Goal: Task Accomplishment & Management: Manage account settings

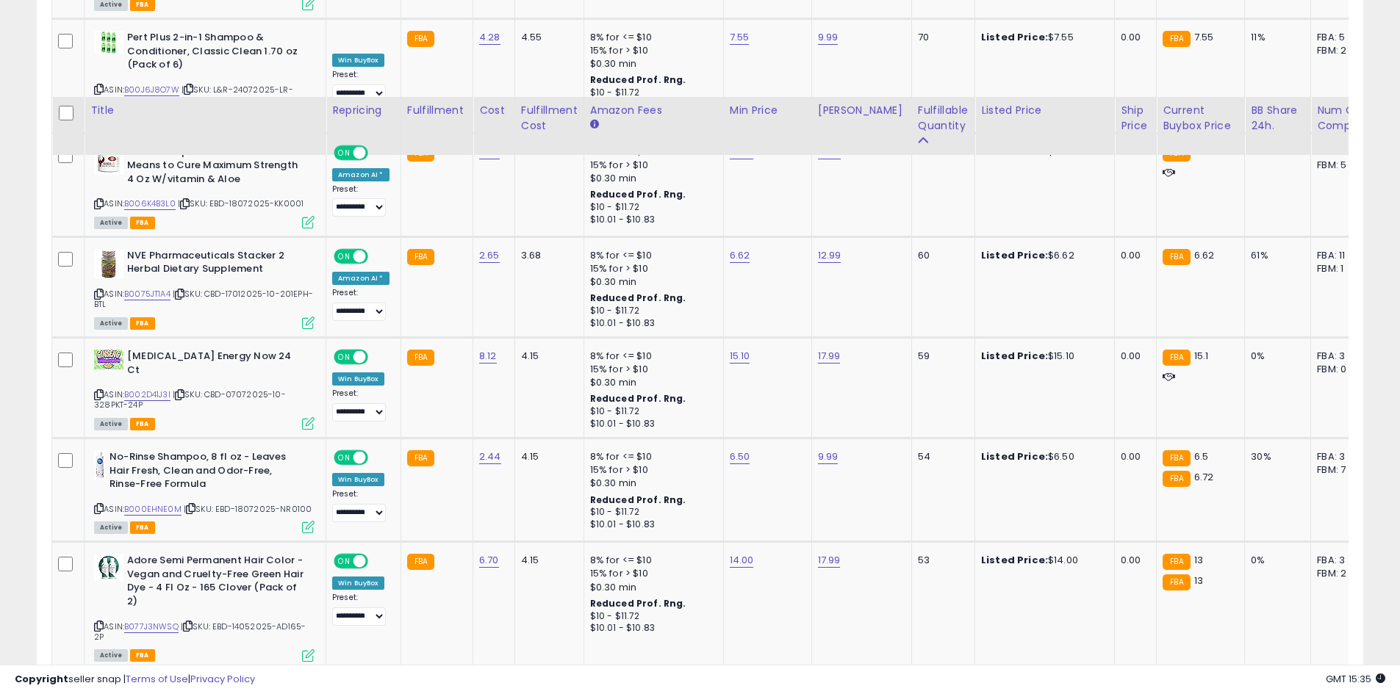
scroll to position [3029, 0]
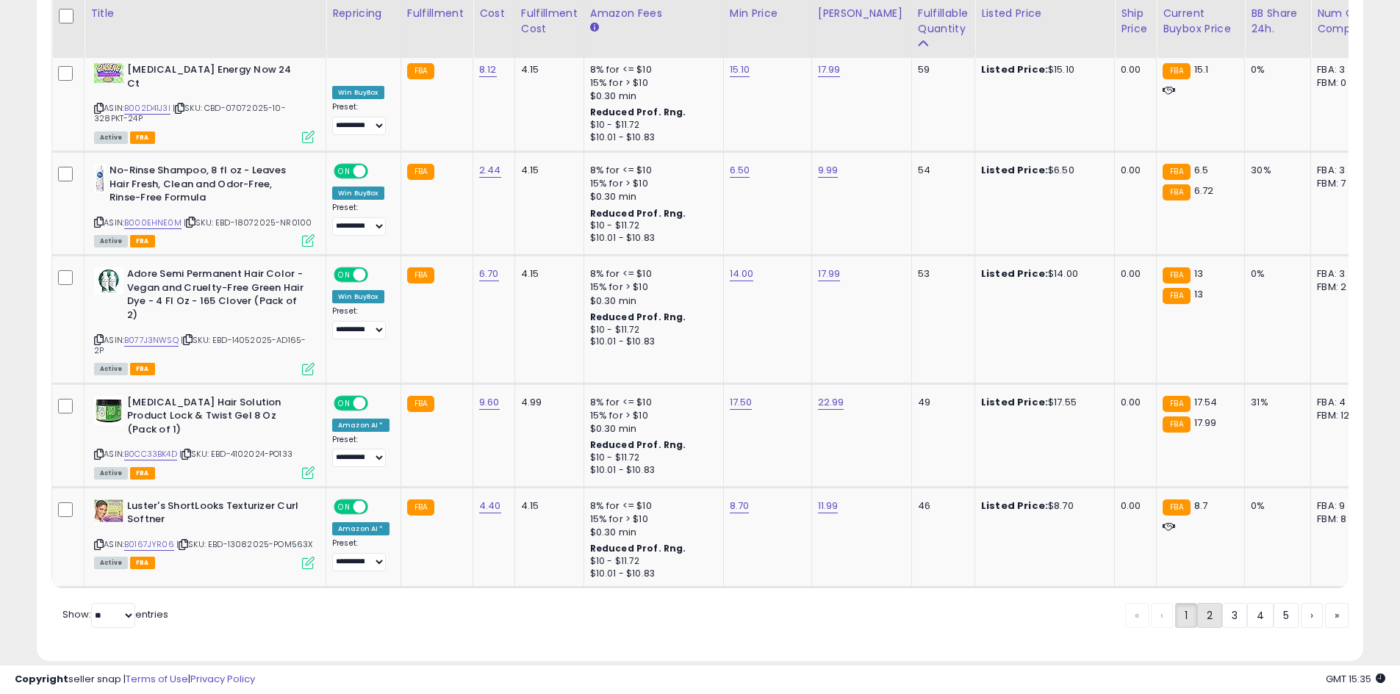
click at [1203, 603] on link "2" at bounding box center [1209, 615] width 25 height 25
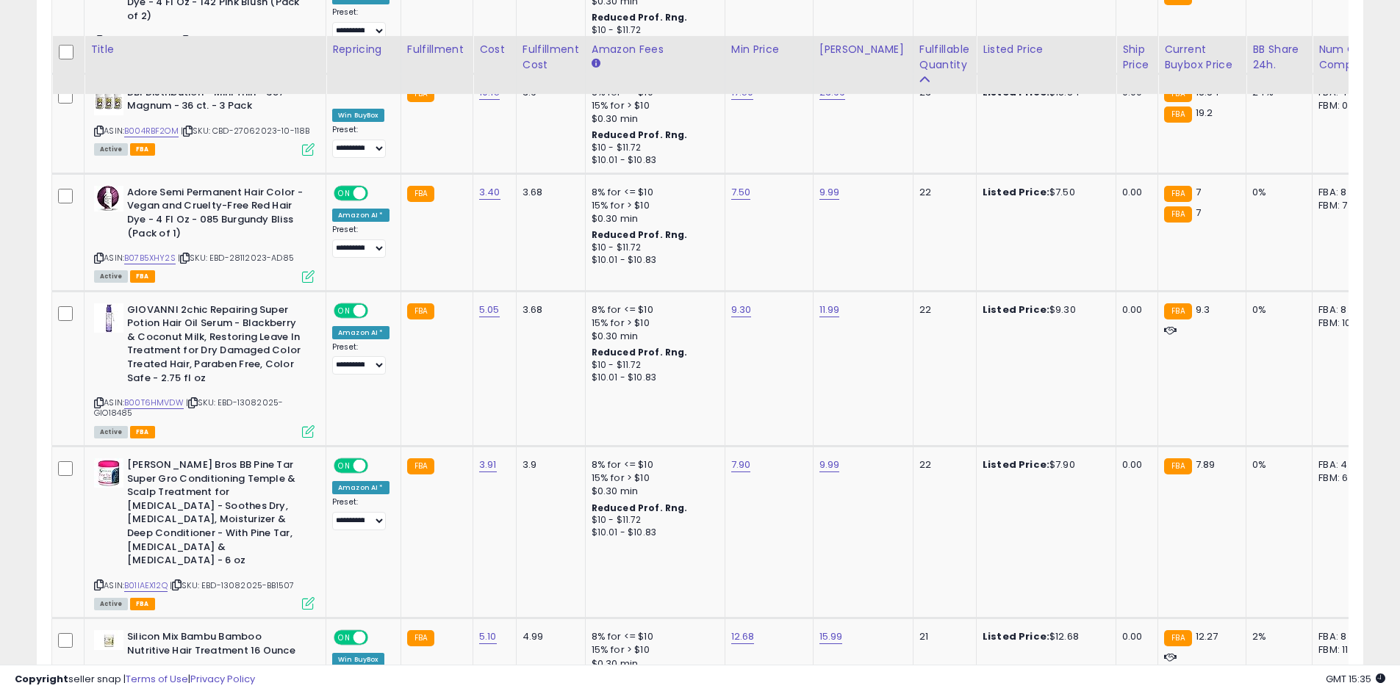
scroll to position [3176, 0]
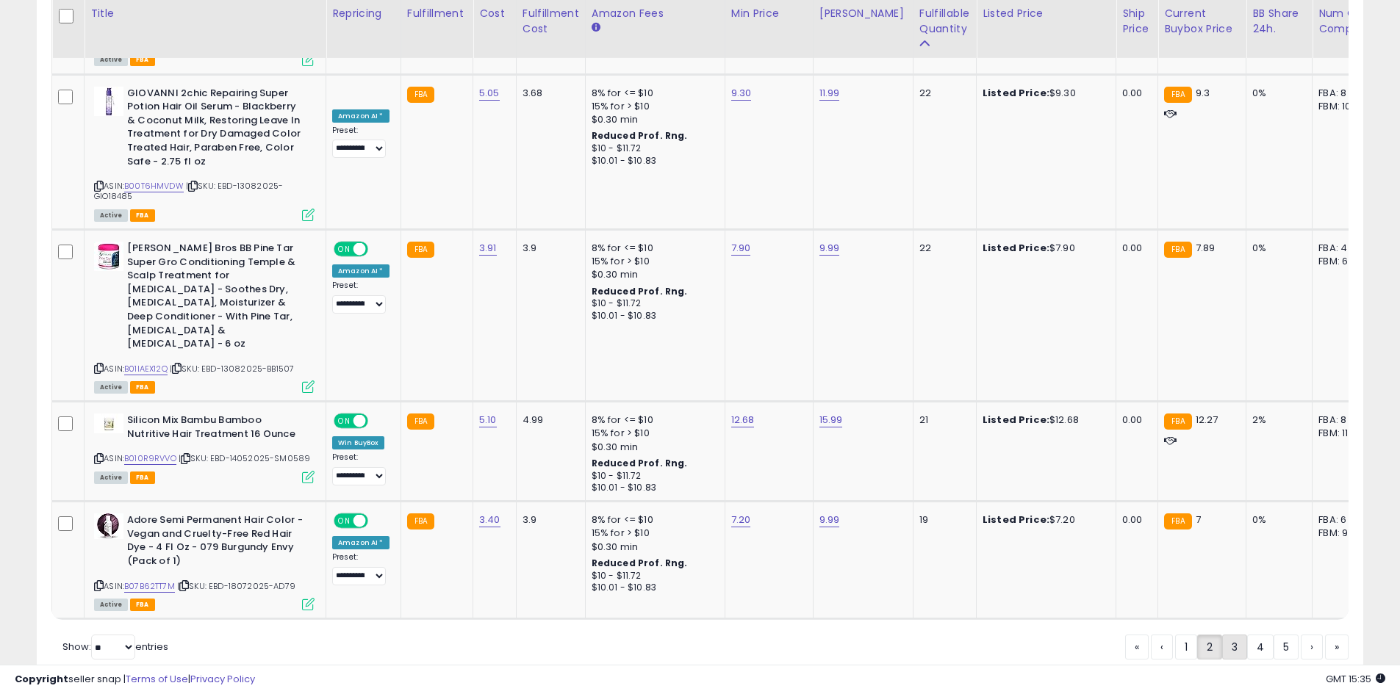
click at [1228, 635] on link "3" at bounding box center [1234, 647] width 25 height 25
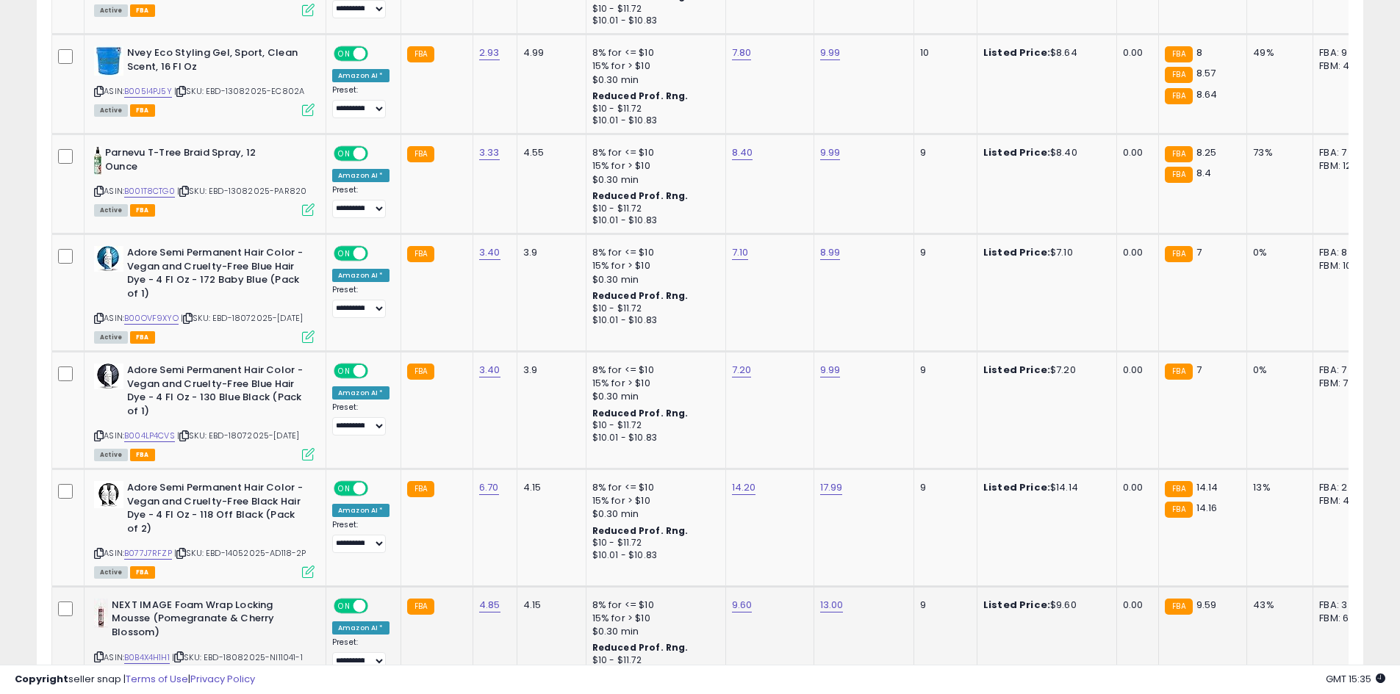
scroll to position [3145, 0]
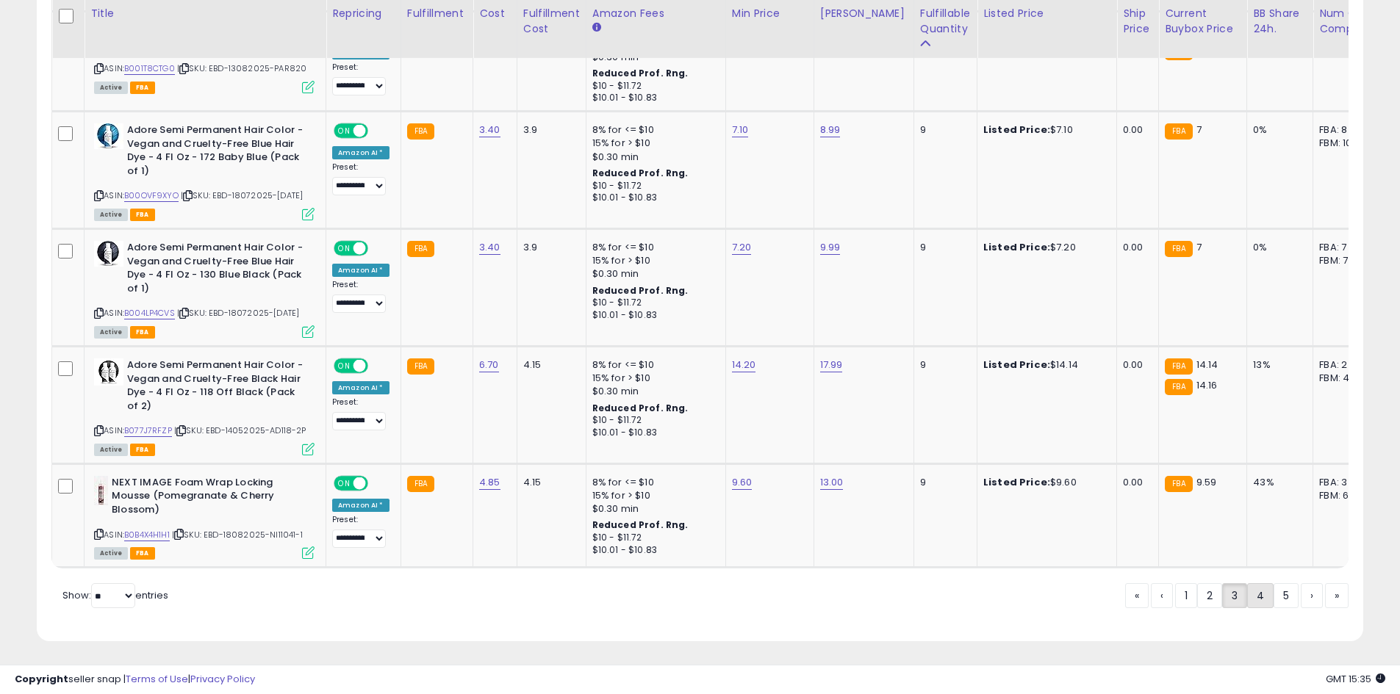
click at [1253, 602] on link "4" at bounding box center [1260, 595] width 26 height 25
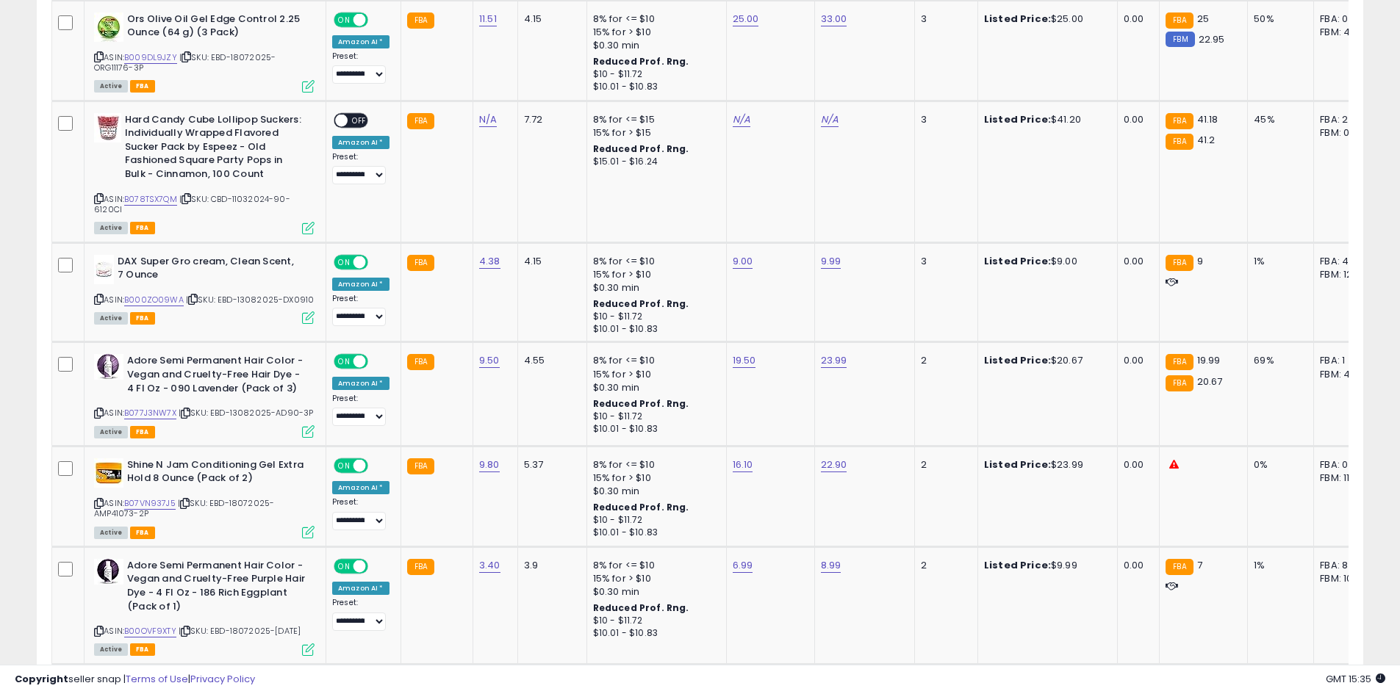
scroll to position [2103, 0]
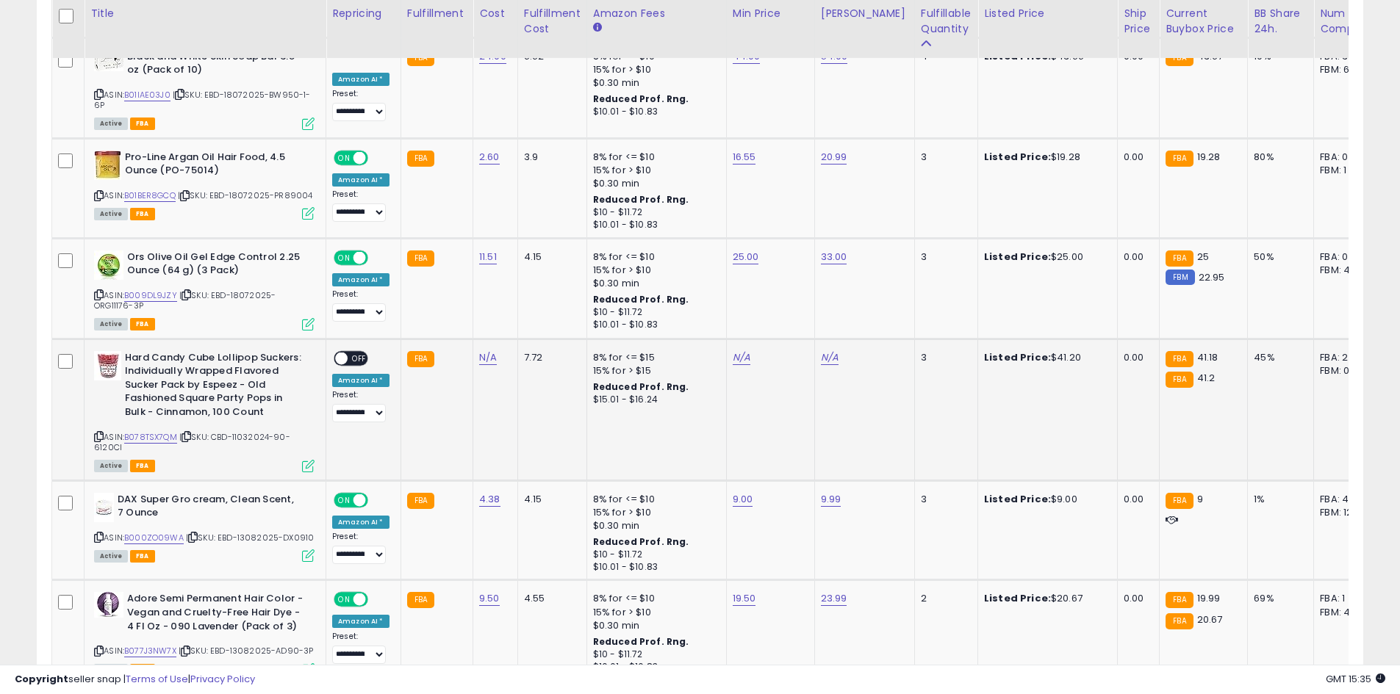
click at [339, 352] on span at bounding box center [341, 358] width 12 height 12
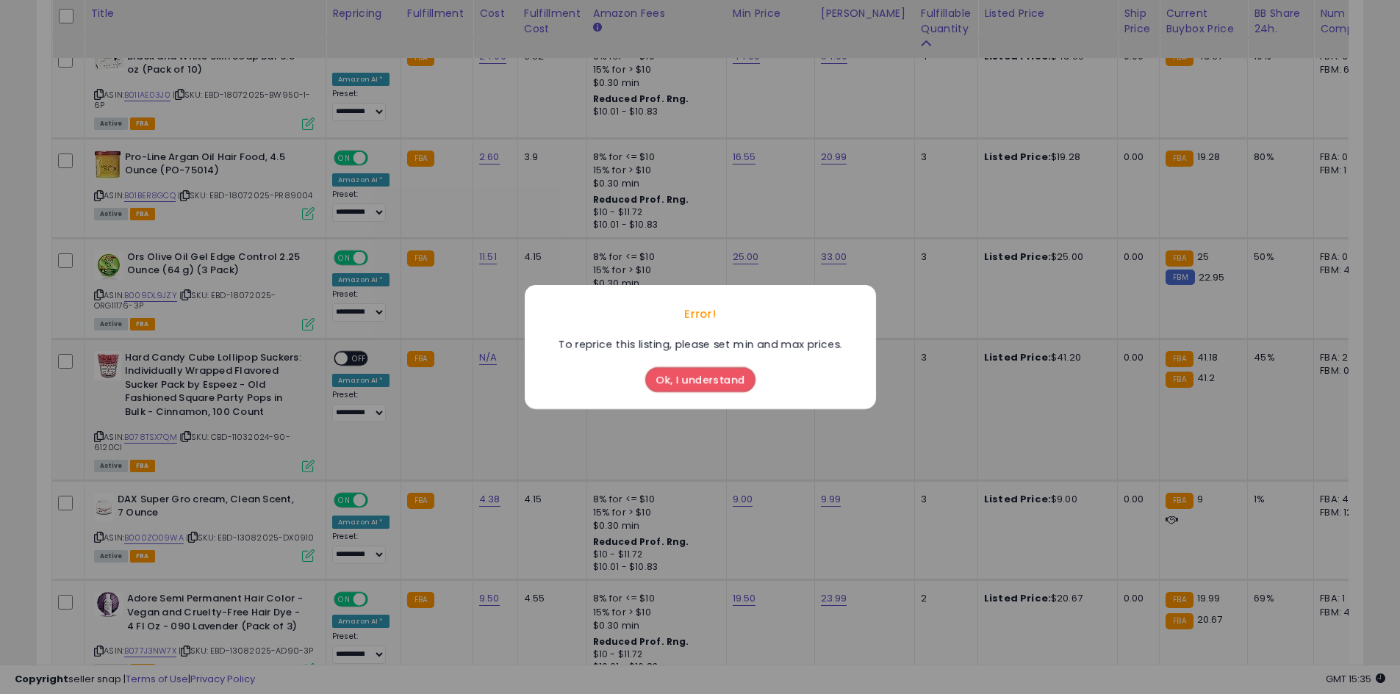
drag, startPoint x: 693, startPoint y: 376, endPoint x: 604, endPoint y: 372, distance: 89.0
click at [686, 379] on button "Ok, I understand" at bounding box center [700, 379] width 110 height 25
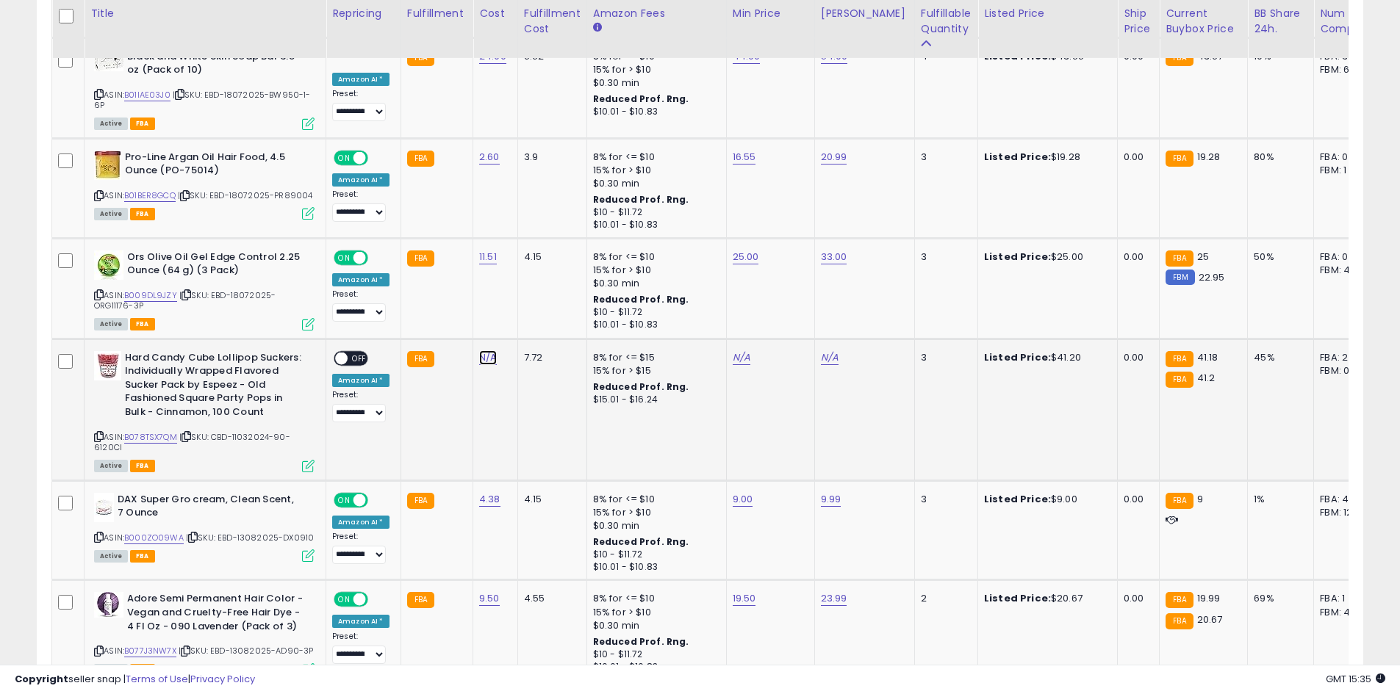
click at [483, 350] on link "N/A" at bounding box center [488, 357] width 18 height 15
type input "**"
click button "submit" at bounding box center [525, 300] width 25 height 22
click at [733, 350] on link "N/A" at bounding box center [742, 357] width 18 height 15
type input "**"
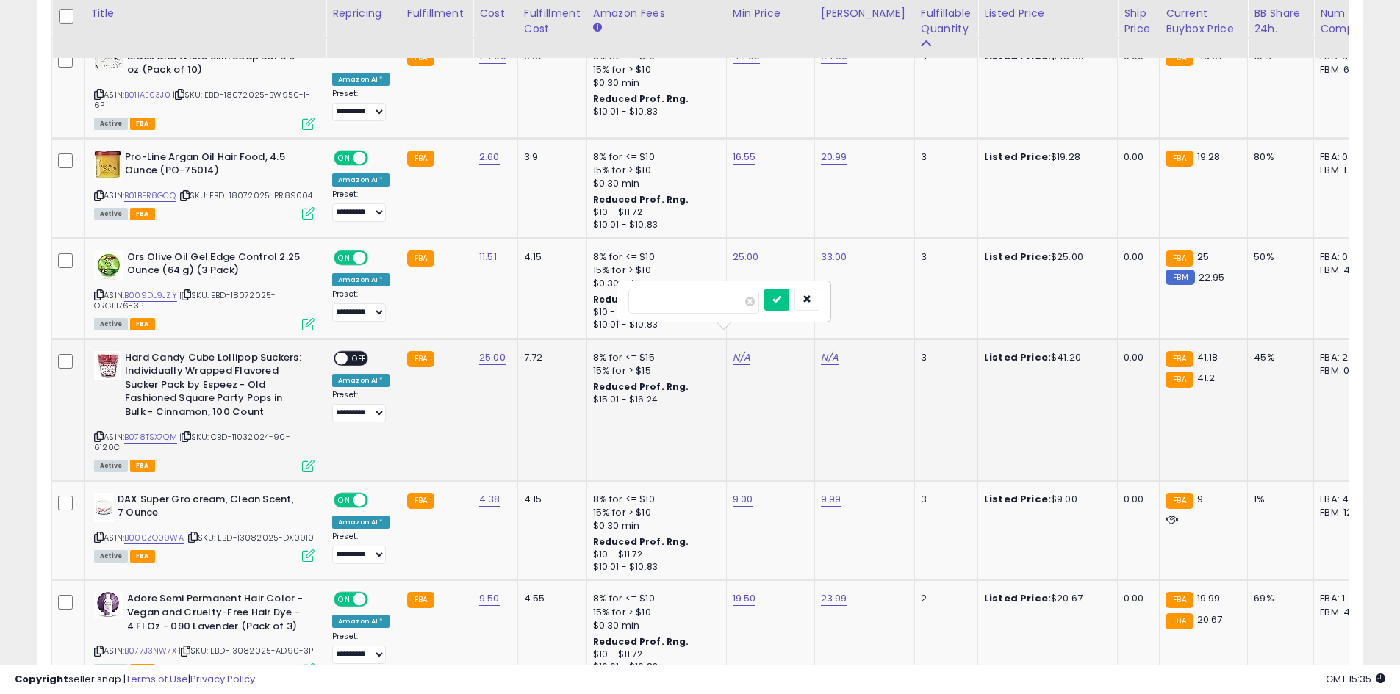
click button "submit" at bounding box center [776, 300] width 25 height 22
click at [830, 350] on link "N/A" at bounding box center [830, 357] width 18 height 15
type input "**"
click button "submit" at bounding box center [864, 300] width 25 height 22
click at [356, 352] on span "OFF" at bounding box center [360, 358] width 24 height 12
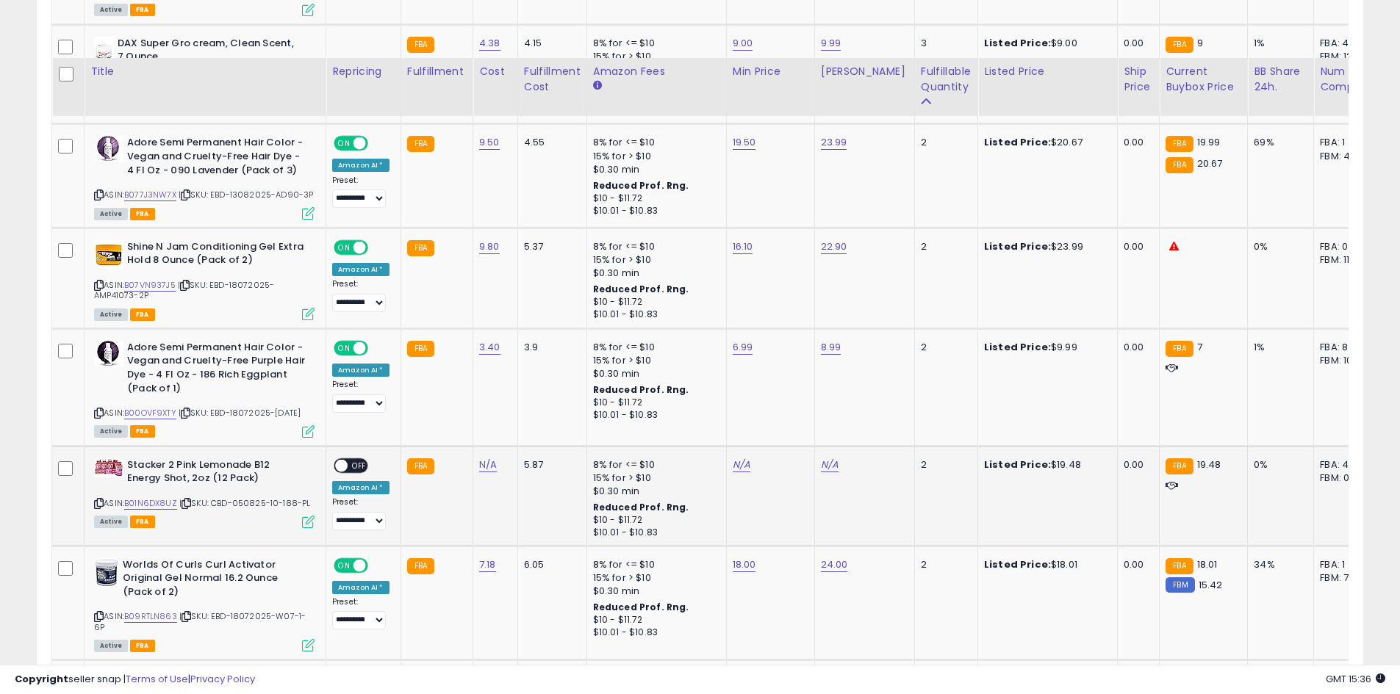
scroll to position [2617, 0]
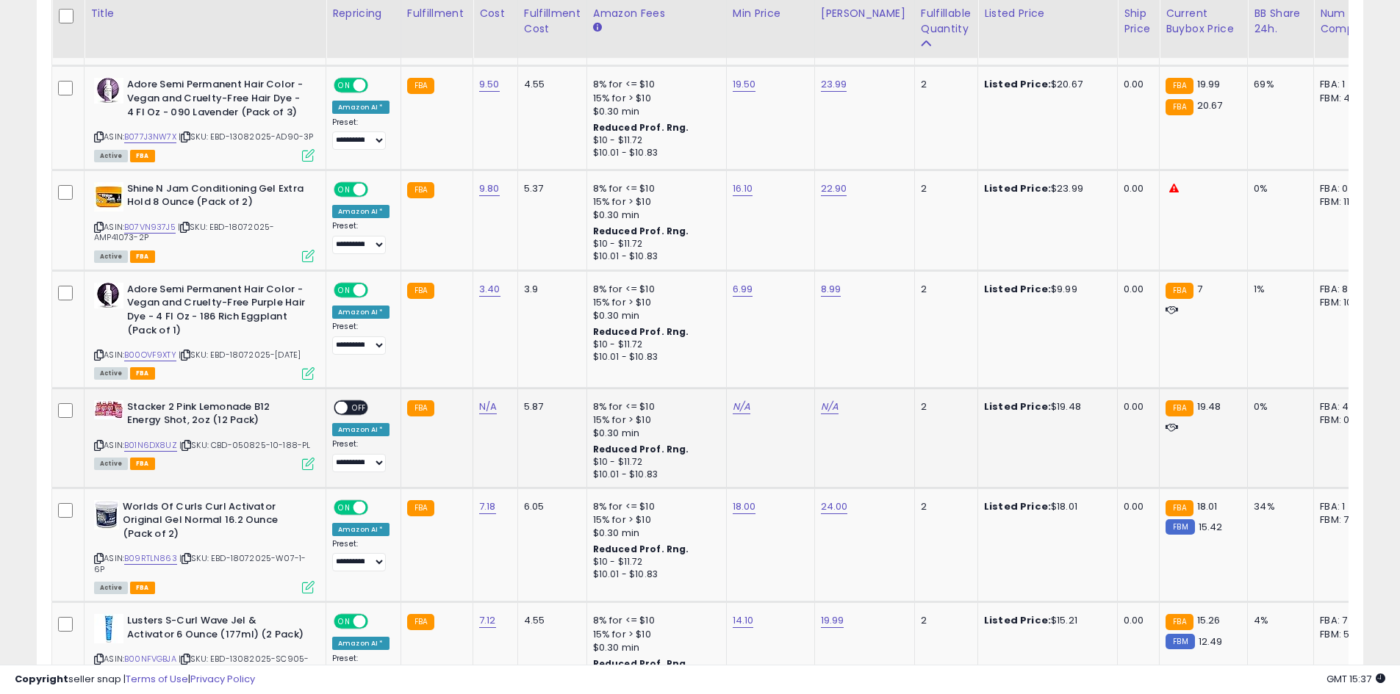
click at [101, 442] on icon at bounding box center [99, 446] width 10 height 8
click at [481, 394] on td "N/A" at bounding box center [495, 438] width 45 height 100
click at [489, 400] on link "N/A" at bounding box center [488, 407] width 18 height 15
type input "****"
click button "submit" at bounding box center [525, 349] width 25 height 22
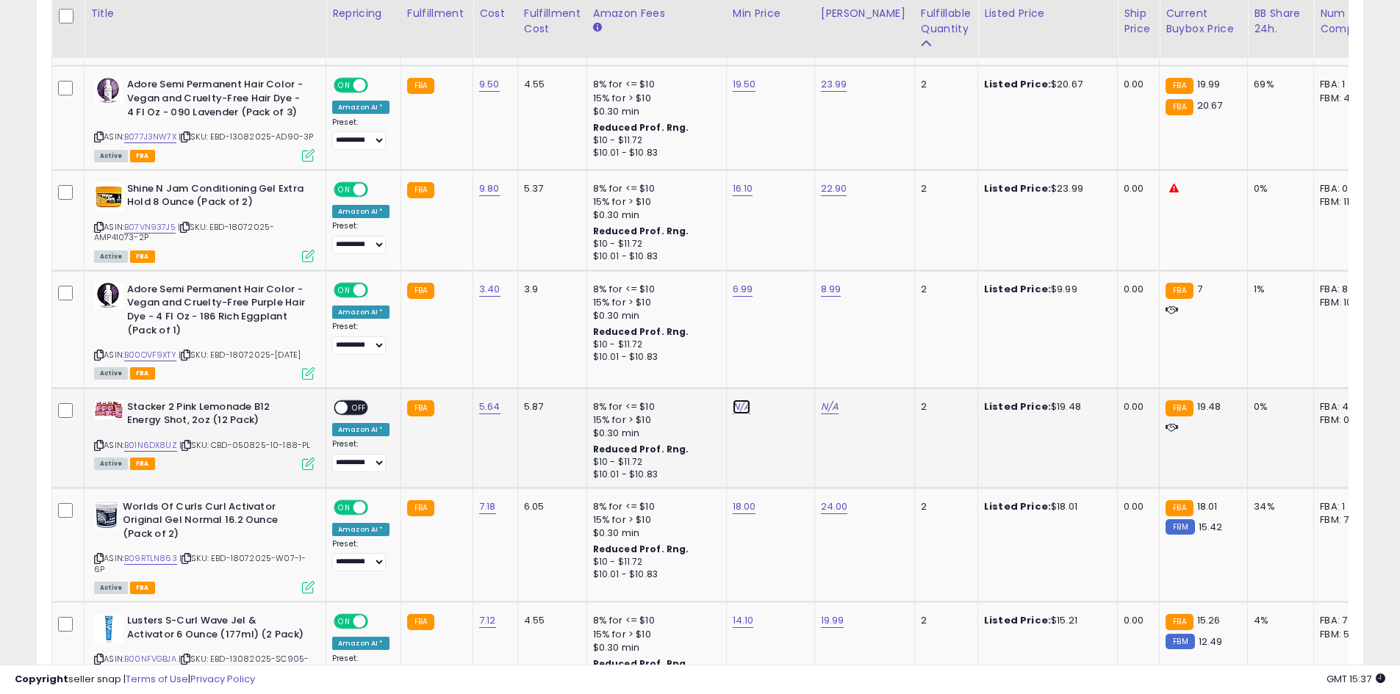
click at [737, 400] on link "N/A" at bounding box center [742, 407] width 18 height 15
type input "**"
click button "submit" at bounding box center [776, 349] width 25 height 22
click at [821, 400] on link "N/A" at bounding box center [830, 407] width 18 height 15
type input "**"
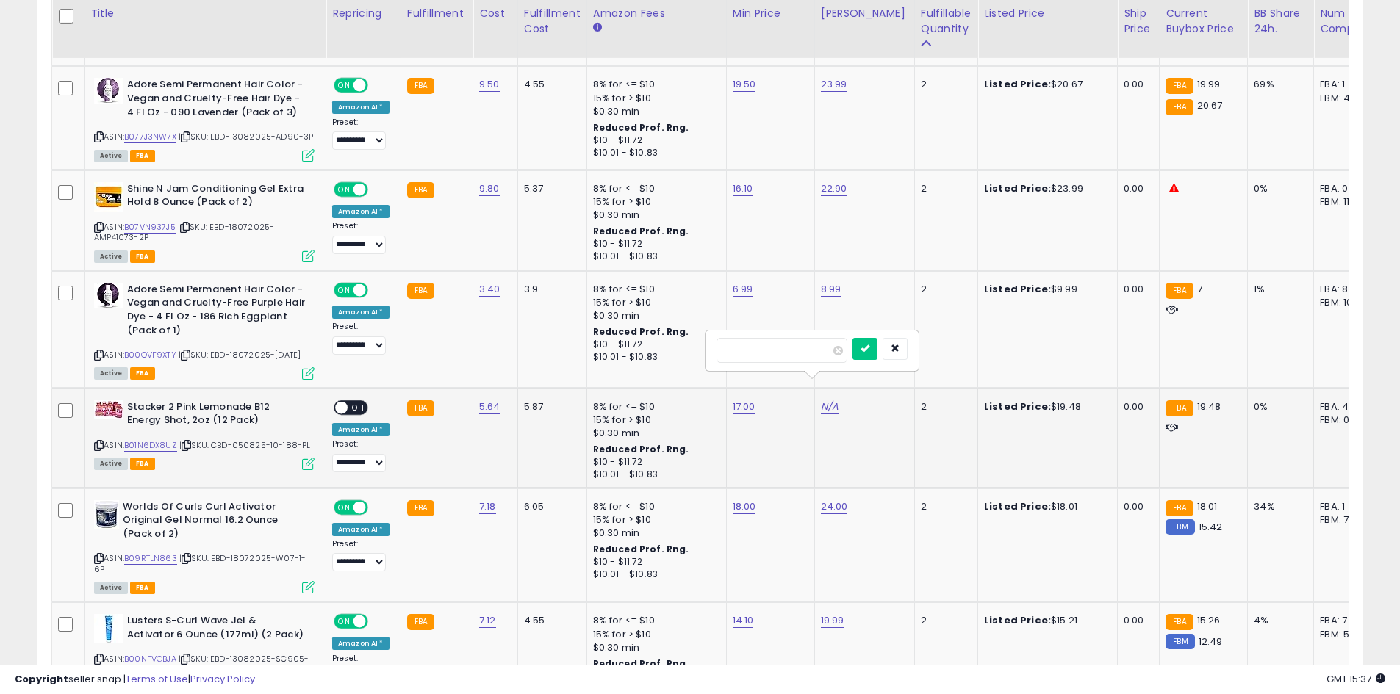
click button "submit" at bounding box center [864, 349] width 25 height 22
click at [350, 401] on span "OFF" at bounding box center [360, 407] width 24 height 12
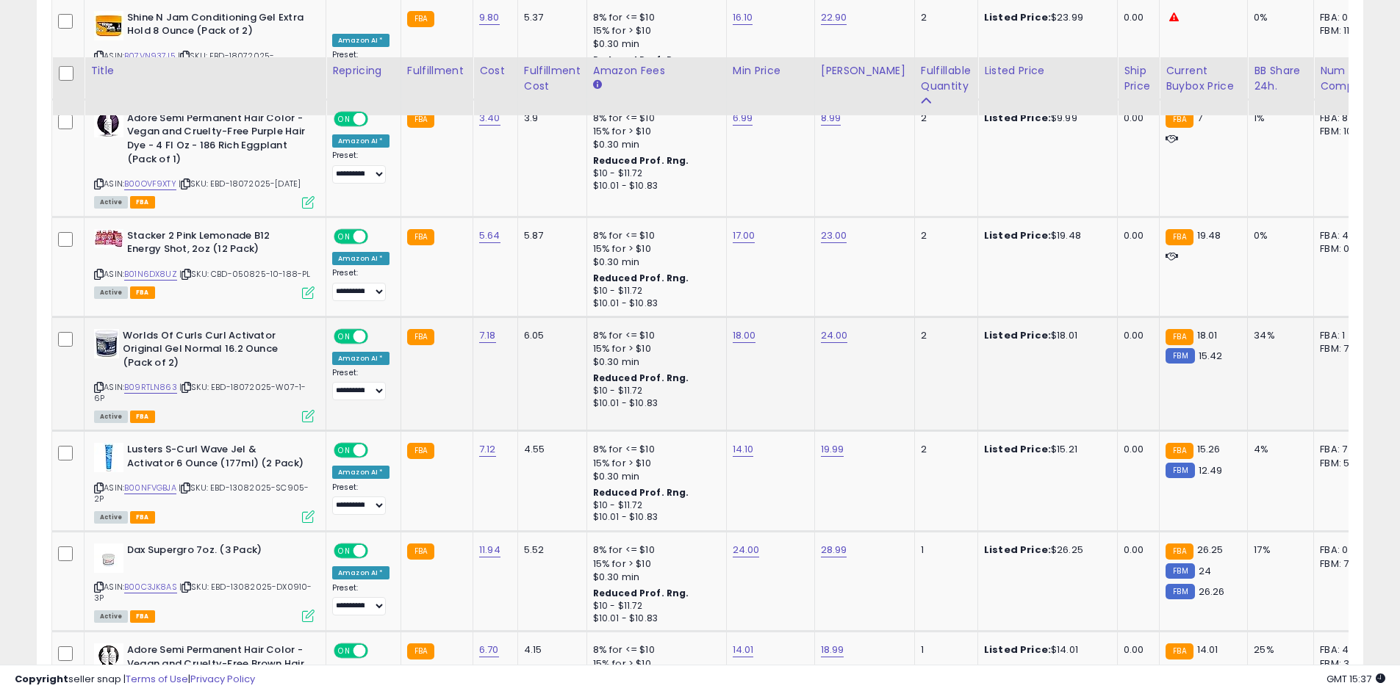
scroll to position [2952, 0]
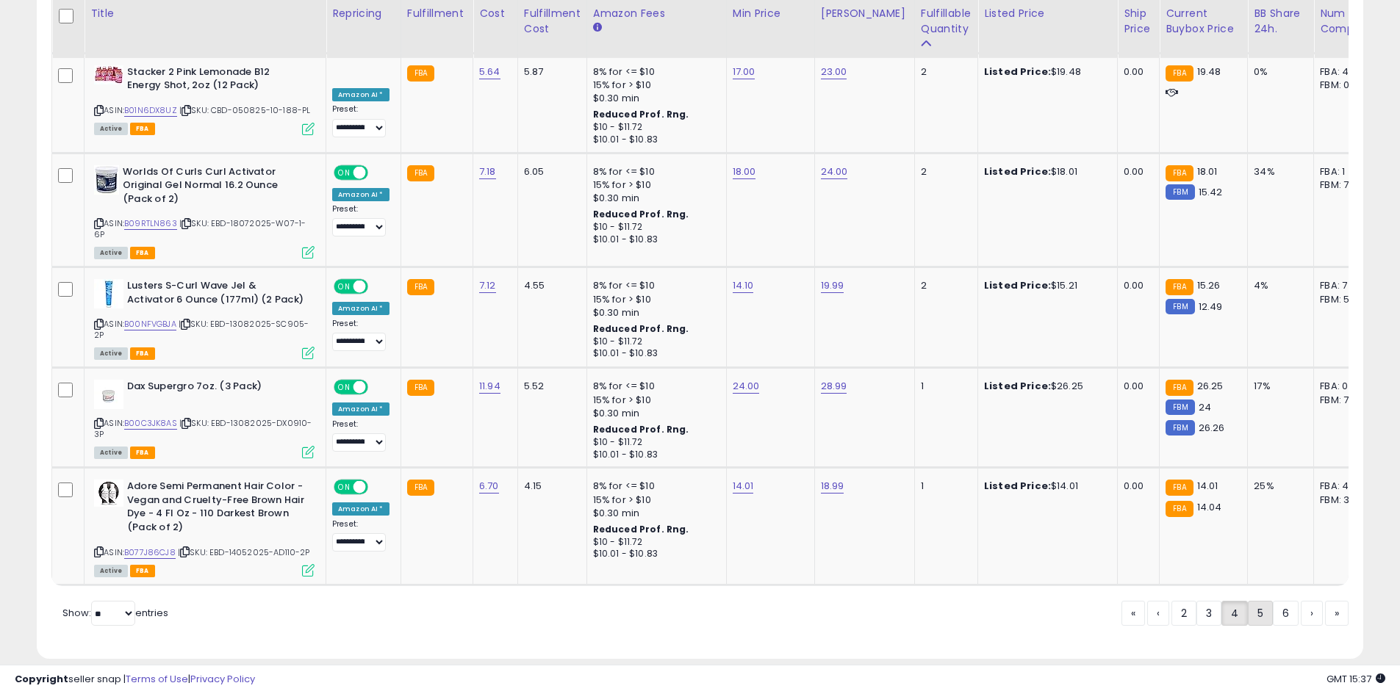
click at [1257, 601] on link "5" at bounding box center [1260, 613] width 25 height 25
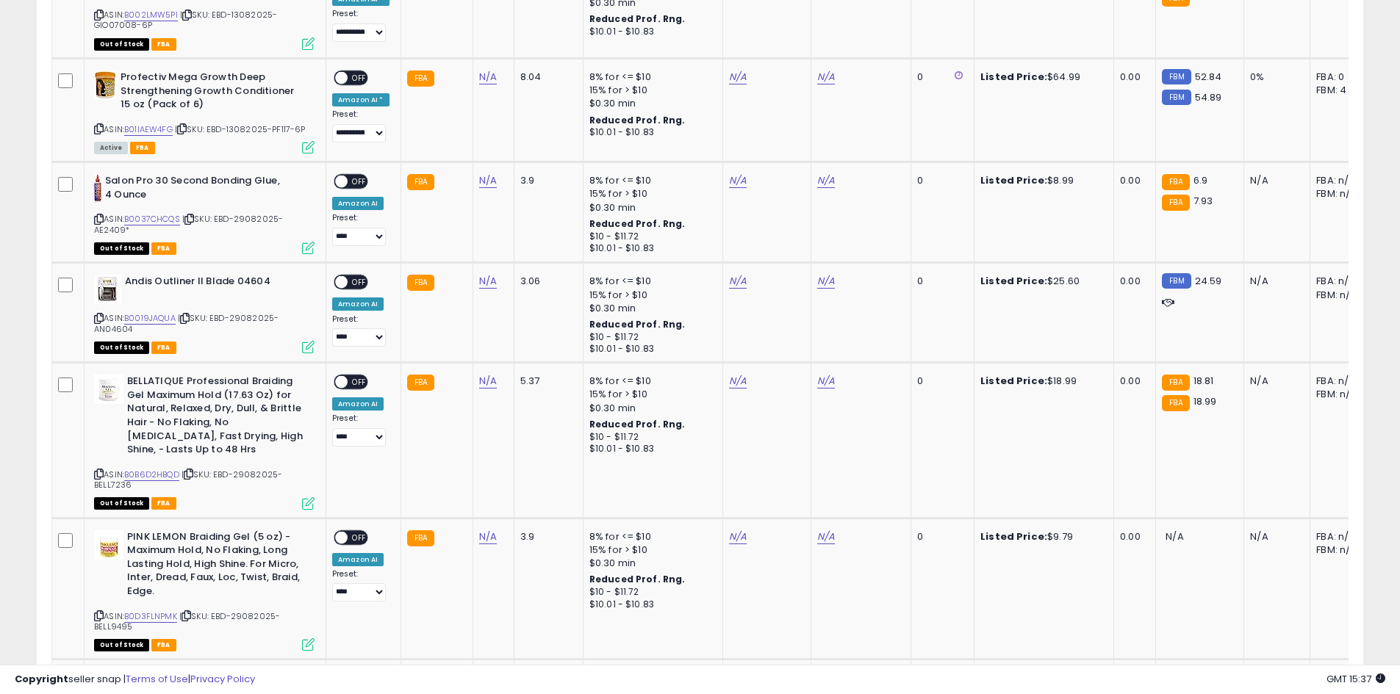
scroll to position [3281, 0]
